Goal: Information Seeking & Learning: Learn about a topic

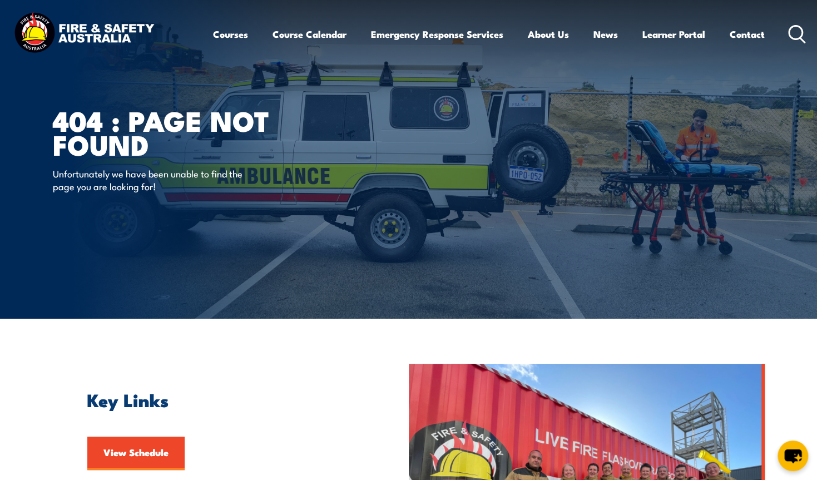
click at [790, 30] on icon at bounding box center [797, 34] width 18 height 18
click at [796, 36] on icon at bounding box center [797, 34] width 18 height 18
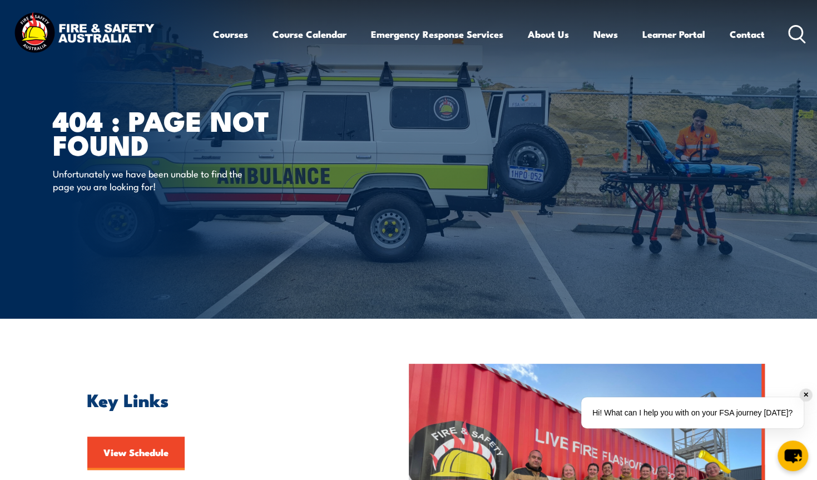
click at [796, 36] on icon at bounding box center [797, 34] width 18 height 18
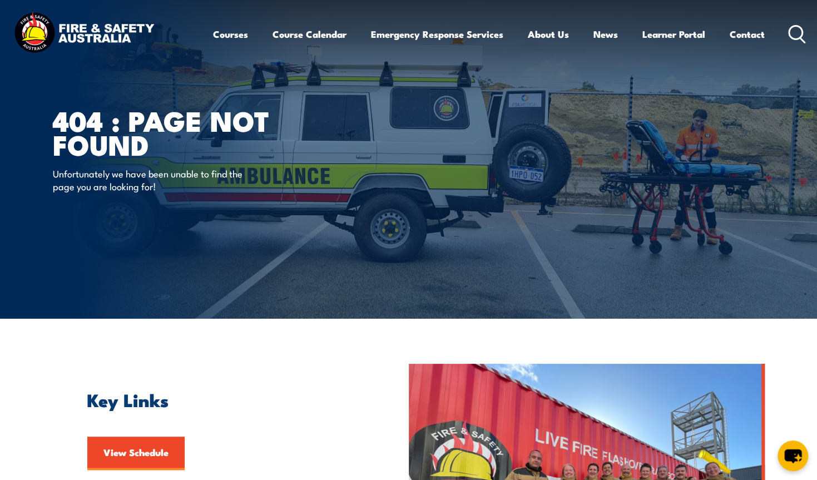
click at [94, 35] on img at bounding box center [84, 34] width 146 height 48
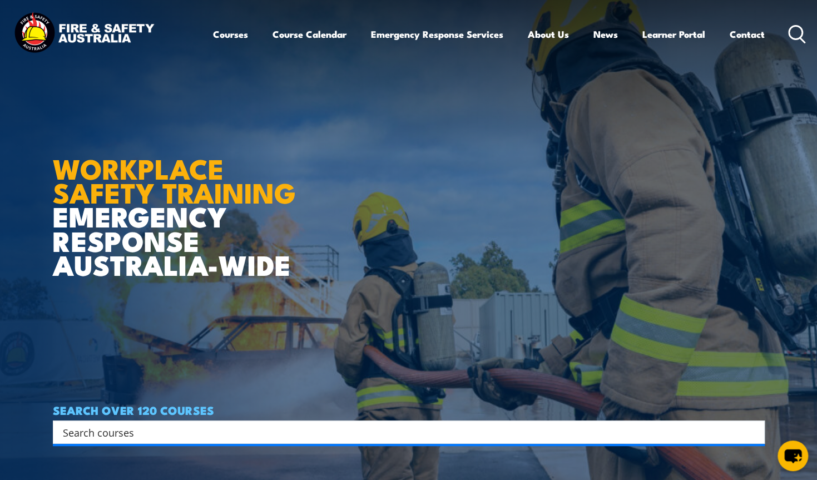
click at [215, 438] on input "Search input" at bounding box center [402, 432] width 678 height 17
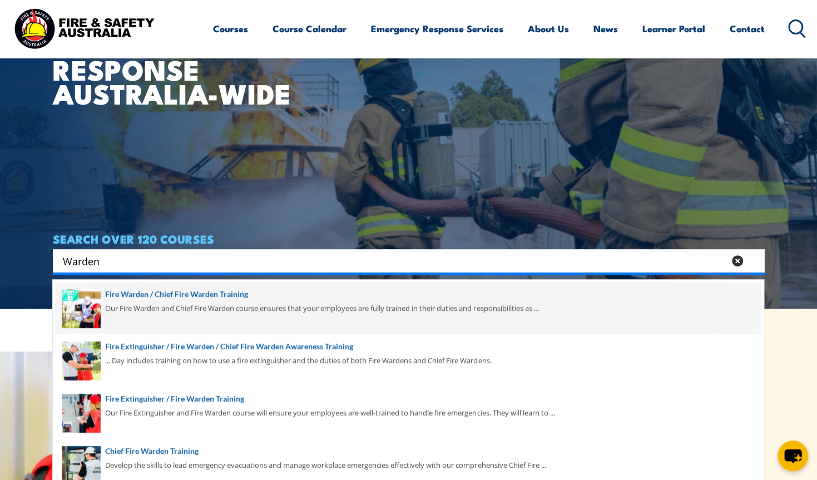
type input "Warden"
click at [173, 293] on span at bounding box center [408, 308] width 705 height 52
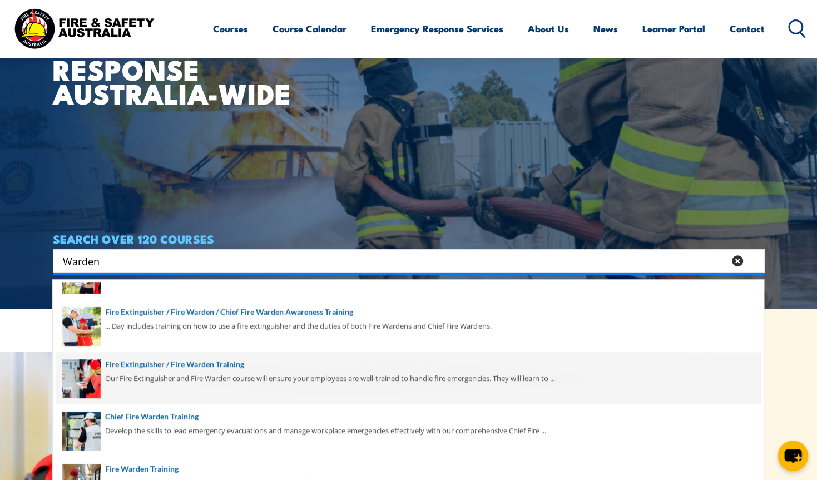
click at [218, 370] on span at bounding box center [408, 378] width 705 height 52
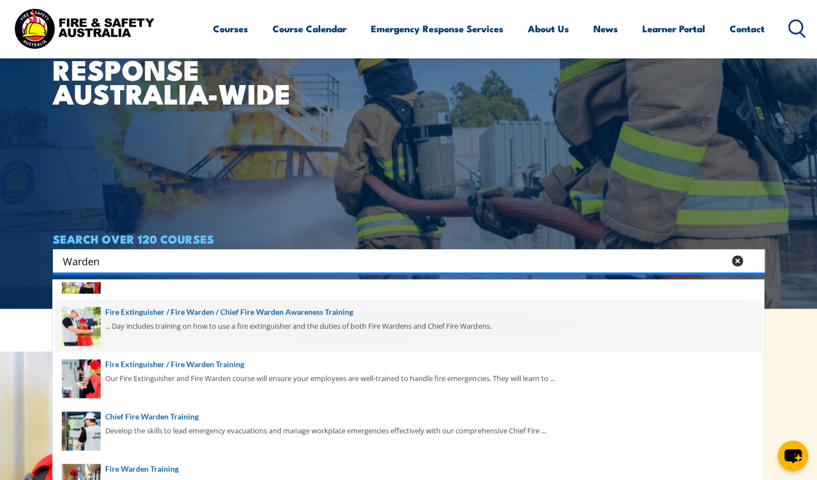
click at [249, 323] on span at bounding box center [408, 326] width 705 height 52
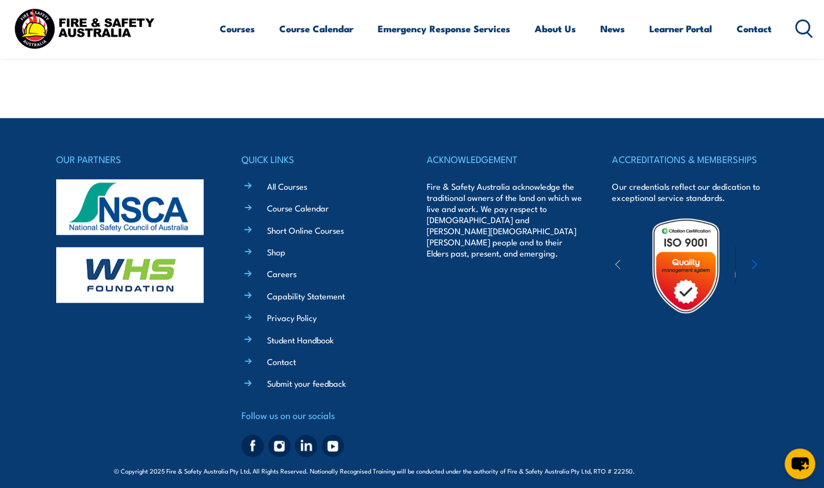
scroll to position [580, 0]
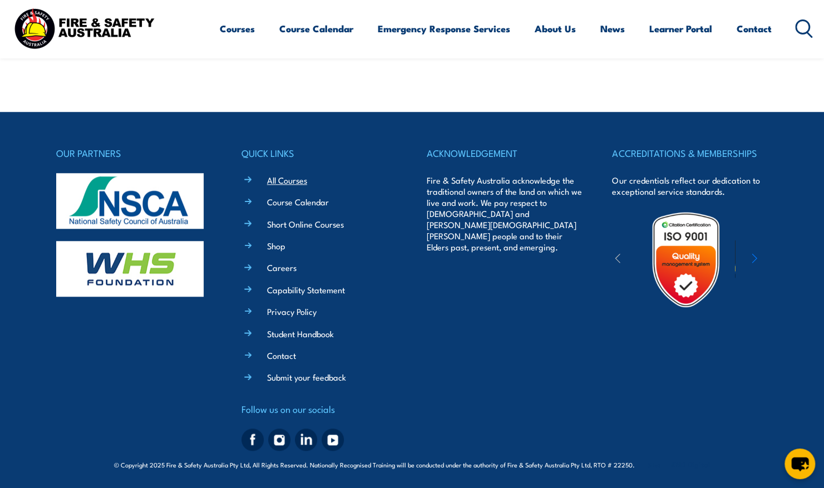
click at [287, 181] on link "All Courses" at bounding box center [287, 180] width 40 height 12
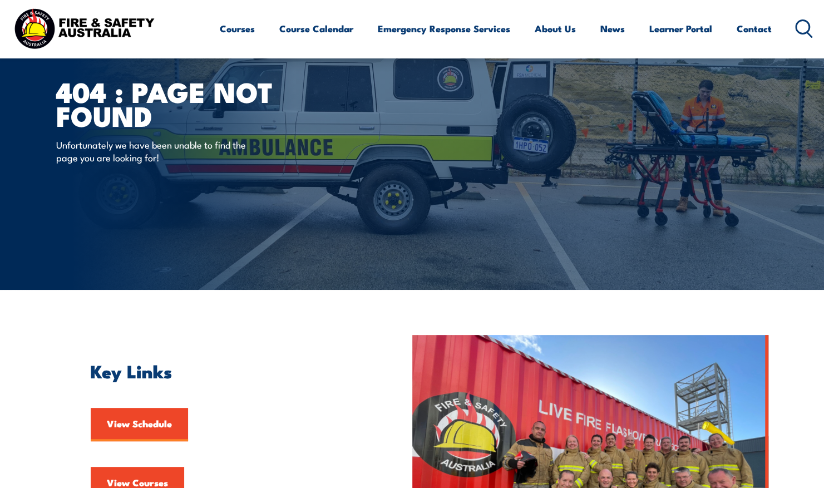
scroll to position [30, 0]
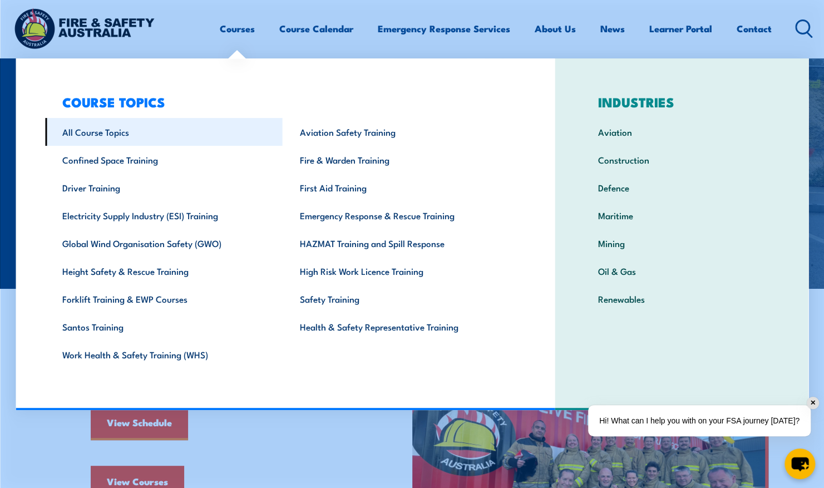
click at [112, 130] on link "All Course Topics" at bounding box center [164, 132] width 238 height 28
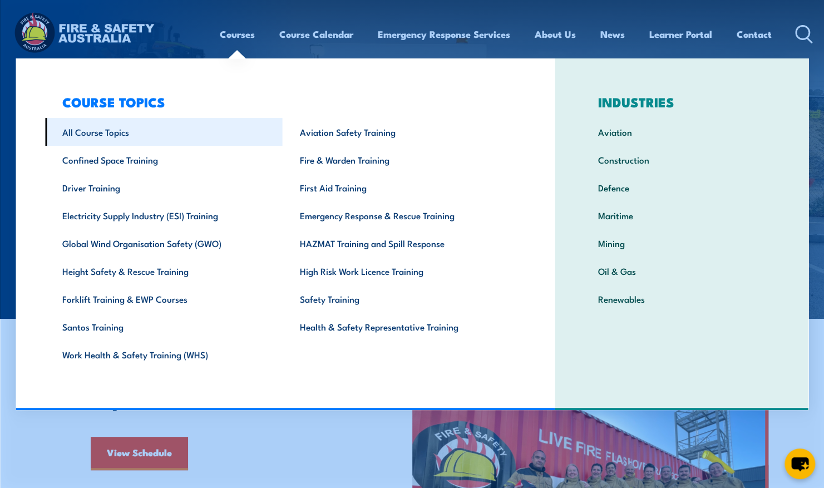
click at [115, 139] on link "All Course Topics" at bounding box center [164, 132] width 238 height 28
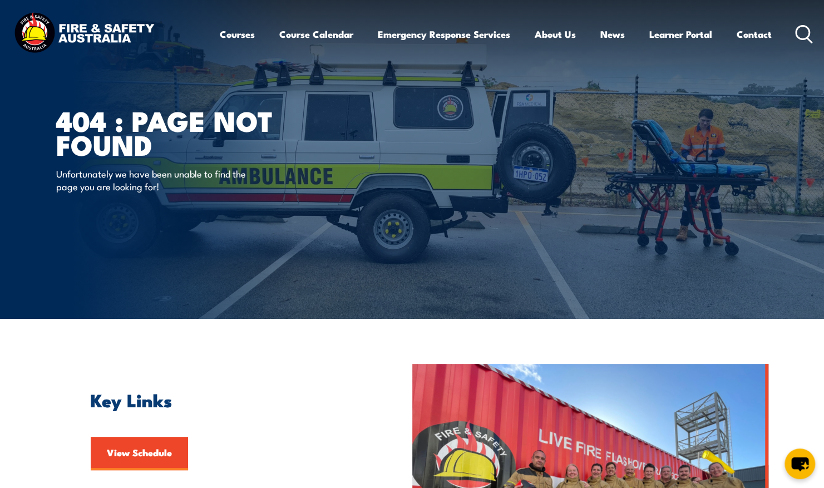
click at [293, 86] on div "404 : Page Not Found Unfortunately we have been unable to find the page you are…" at bounding box center [193, 159] width 275 height 319
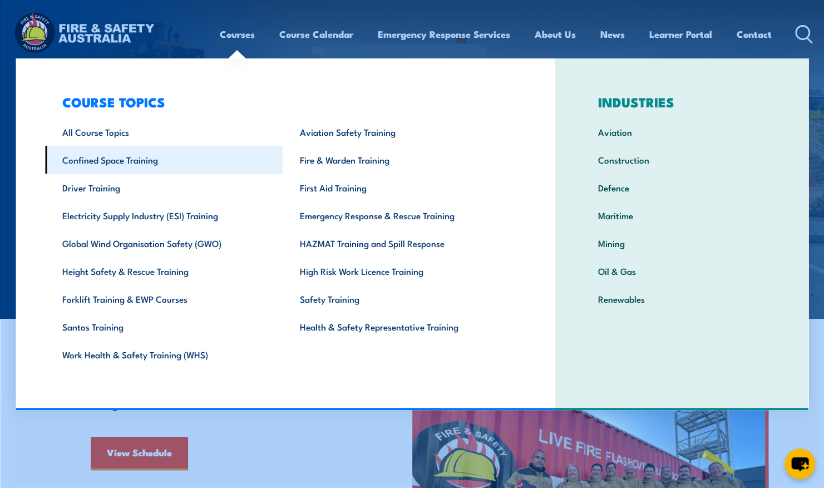
click at [106, 159] on link "Confined Space Training" at bounding box center [164, 160] width 238 height 28
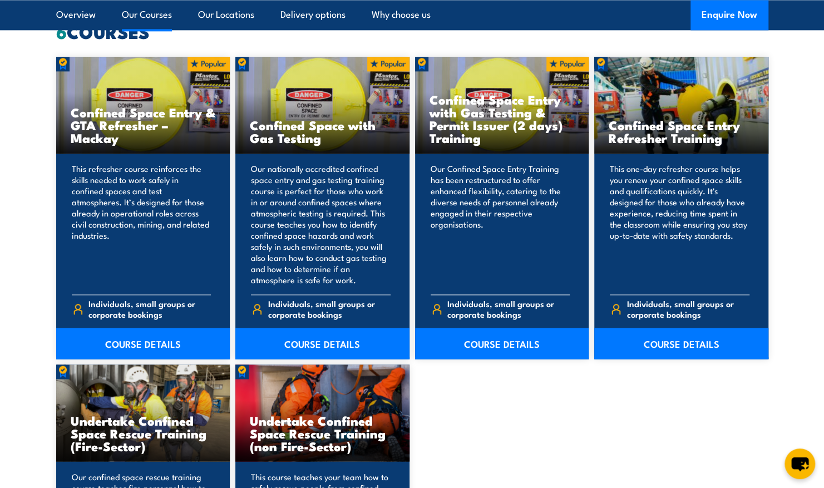
scroll to position [889, 0]
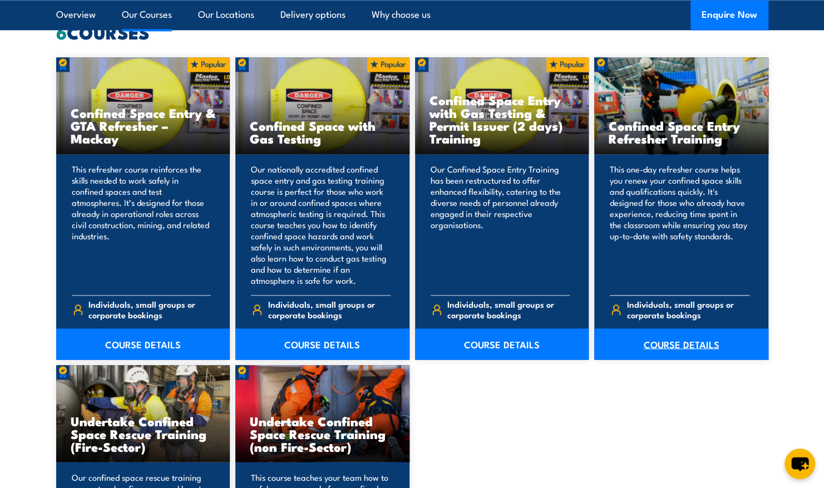
click at [663, 329] on link "COURSE DETAILS" at bounding box center [681, 343] width 174 height 31
